Goal: Navigation & Orientation: Find specific page/section

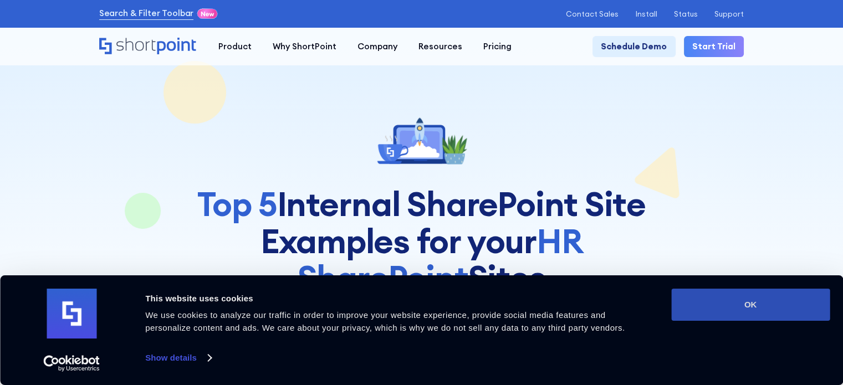
click at [721, 312] on button "OK" at bounding box center [751, 305] width 159 height 32
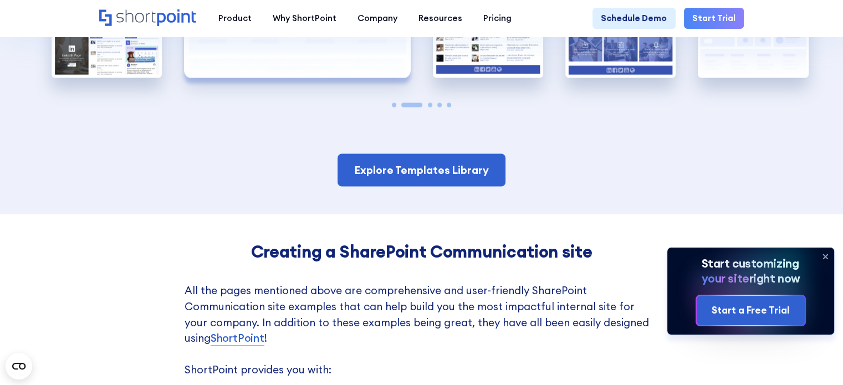
scroll to position [2163, 0]
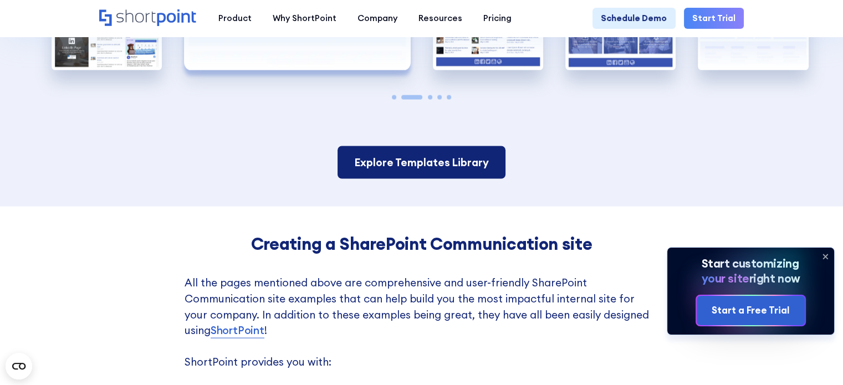
click at [390, 179] on link "Explore Templates Library" at bounding box center [422, 162] width 168 height 33
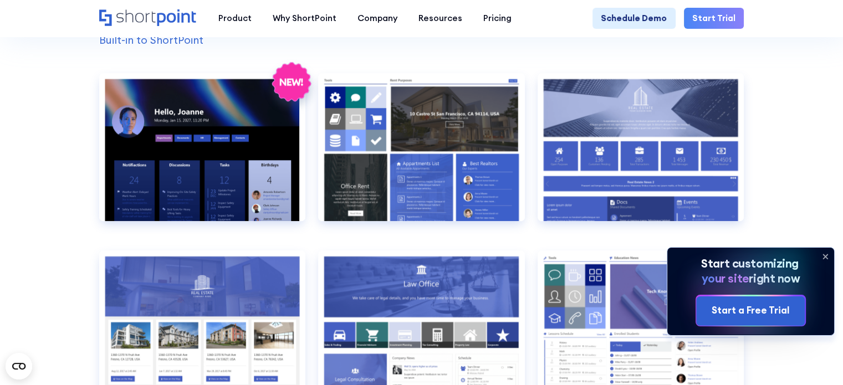
scroll to position [1054, 0]
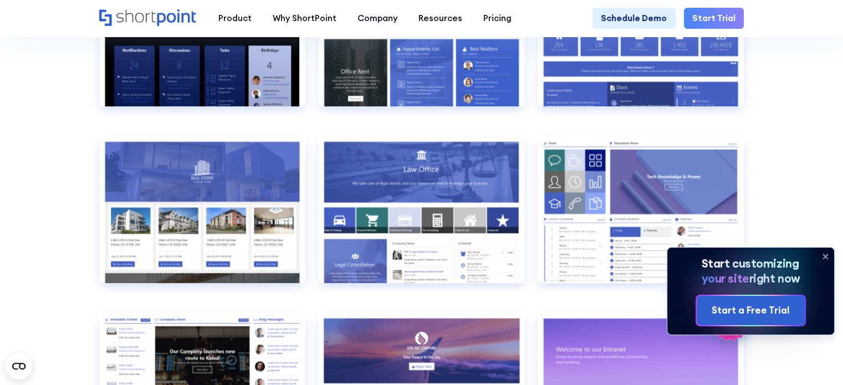
click at [822, 257] on icon at bounding box center [826, 257] width 18 height 18
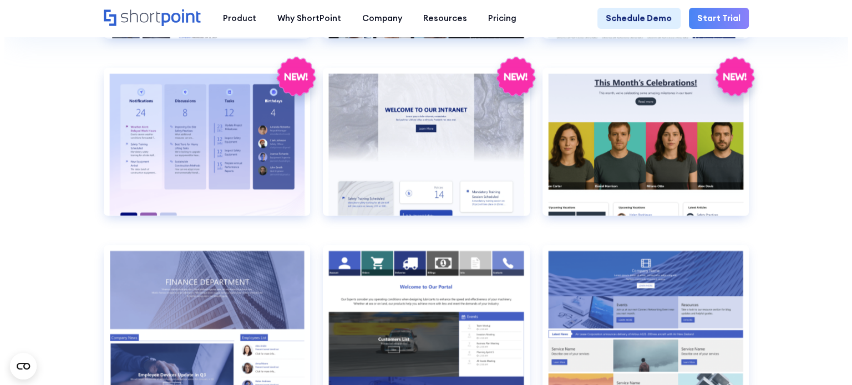
scroll to position [1885, 0]
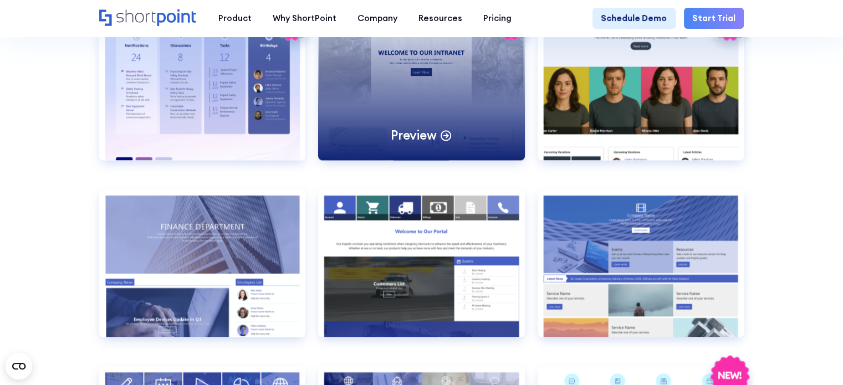
click at [430, 144] on p "Preview" at bounding box center [413, 135] width 45 height 17
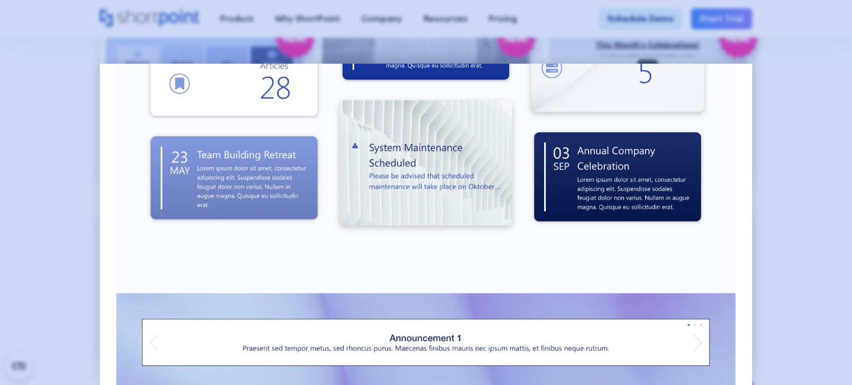
scroll to position [426, 0]
